Goal: Task Accomplishment & Management: Manage account settings

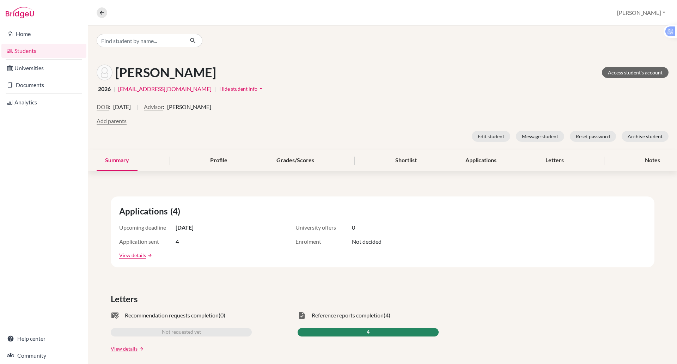
click at [135, 48] on div at bounding box center [382, 40] width 589 height 30
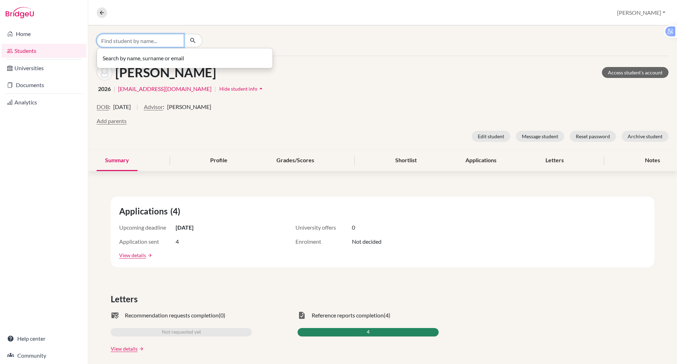
click at [135, 40] on input "Find student by name..." at bounding box center [140, 40] width 87 height 13
type input "h"
click at [234, 35] on div "[PERSON_NAME] No students match your search" at bounding box center [192, 40] width 191 height 13
click at [126, 40] on input "[PERSON_NAME]" at bounding box center [140, 40] width 87 height 13
type input "j"
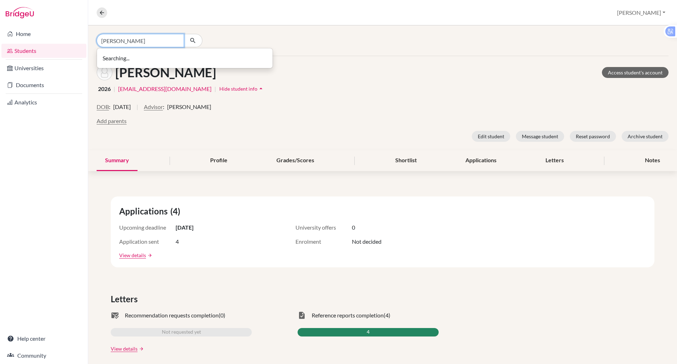
type input "[PERSON_NAME]"
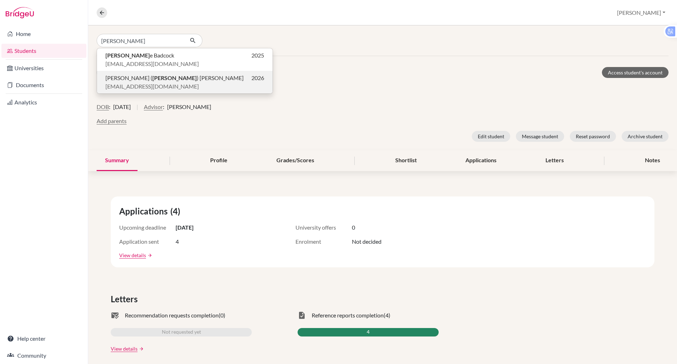
click at [152, 78] on b "[PERSON_NAME]" at bounding box center [174, 77] width 44 height 7
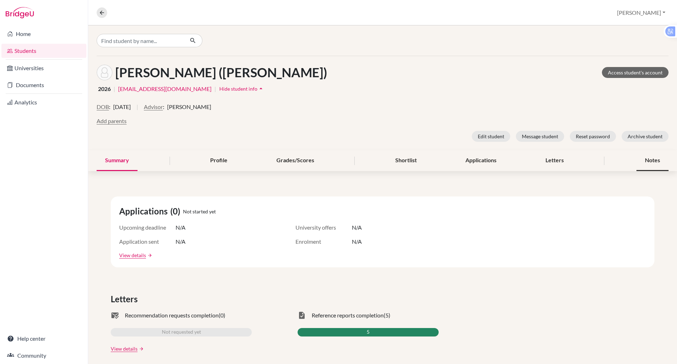
click at [640, 160] on div "Notes" at bounding box center [652, 160] width 32 height 21
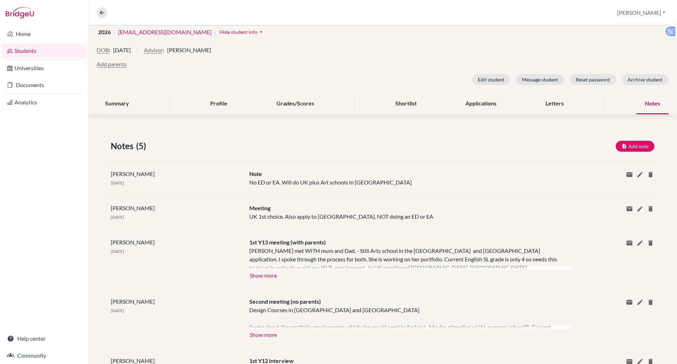
scroll to position [56, 0]
click at [592, 220] on div "Share via email Email address Send Delete this note? Cancel Delete" at bounding box center [613, 213] width 92 height 17
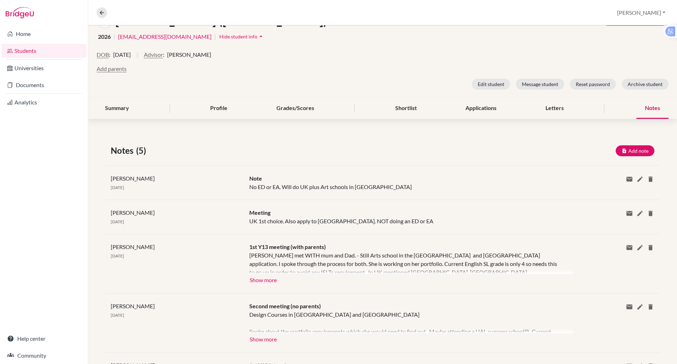
scroll to position [51, 0]
click at [266, 282] on button "Show more" at bounding box center [263, 280] width 28 height 11
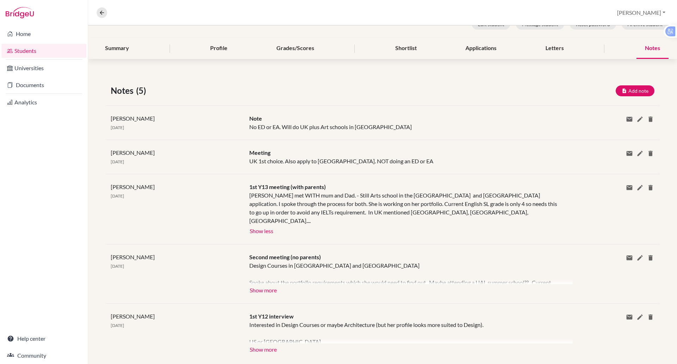
scroll to position [116, 0]
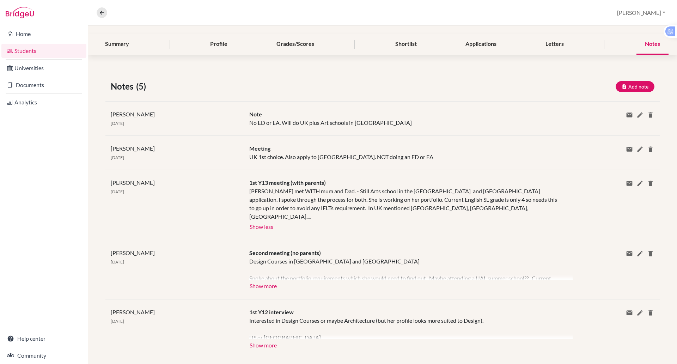
click at [335, 229] on div "[PERSON_NAME] [DATE] 1st Y13 meeting (with parents) [PERSON_NAME] met WITH mum …" at bounding box center [382, 205] width 554 height 70
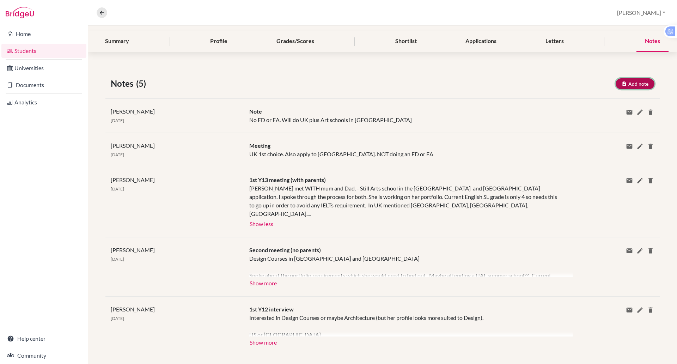
click at [631, 86] on button "Add note" at bounding box center [635, 83] width 39 height 11
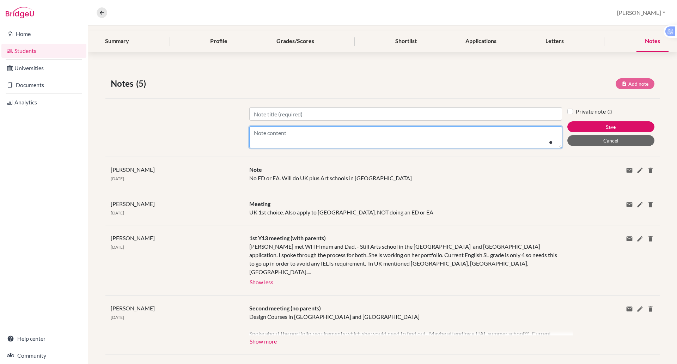
click at [276, 130] on textarea "Content" at bounding box center [405, 137] width 313 height 22
type textarea "Australia too now!!"
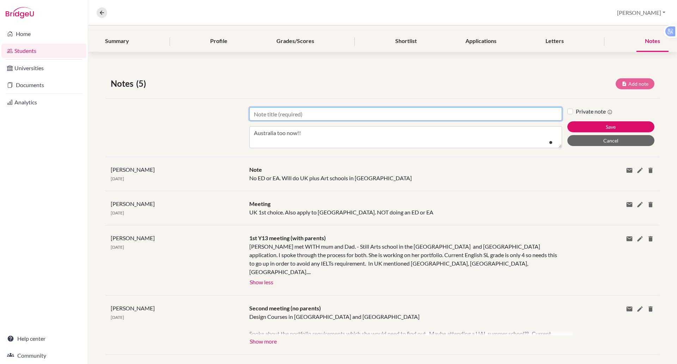
click at [270, 113] on input "Title" at bounding box center [405, 113] width 313 height 13
type input "Update"
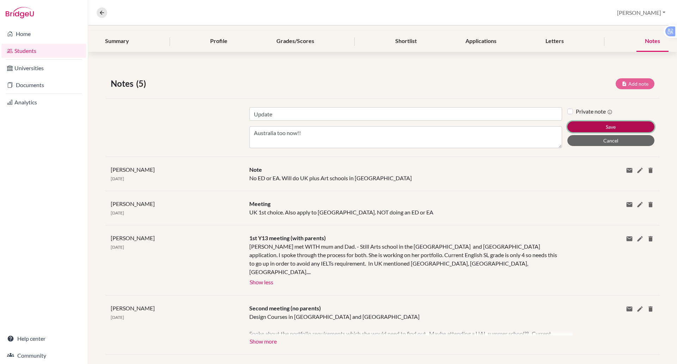
click at [577, 126] on button "Save" at bounding box center [610, 126] width 87 height 11
